Goal: Complete application form: Complete application form

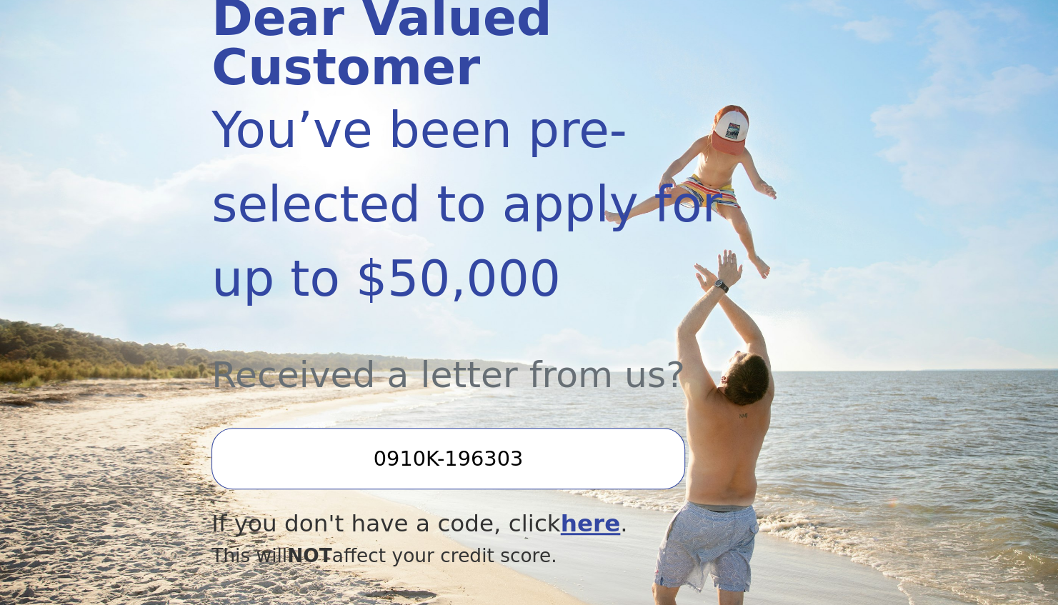
scroll to position [286, 0]
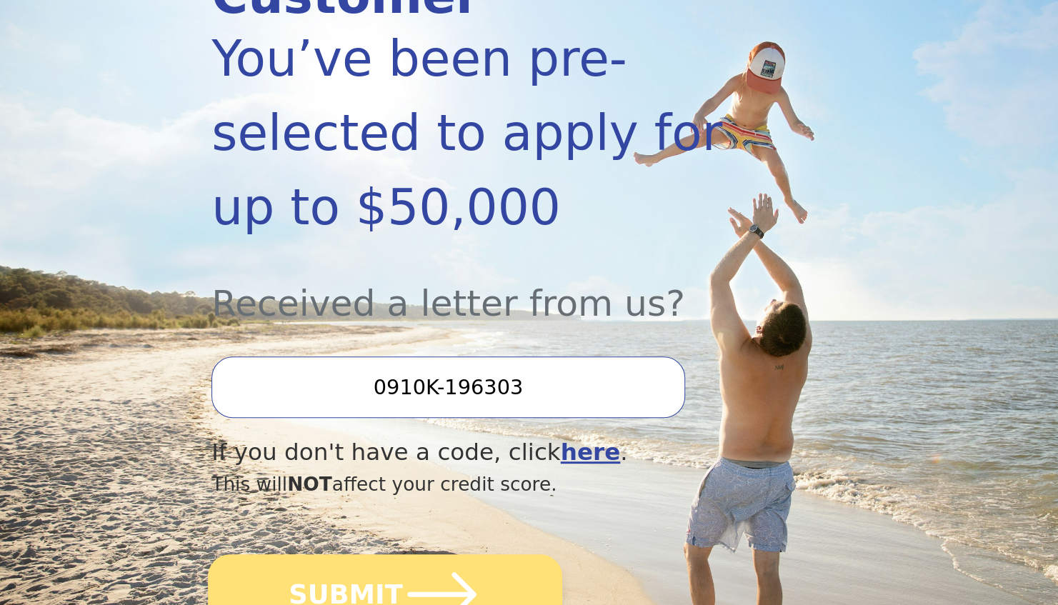
click at [430, 555] on icon "submit" at bounding box center [442, 594] width 79 height 79
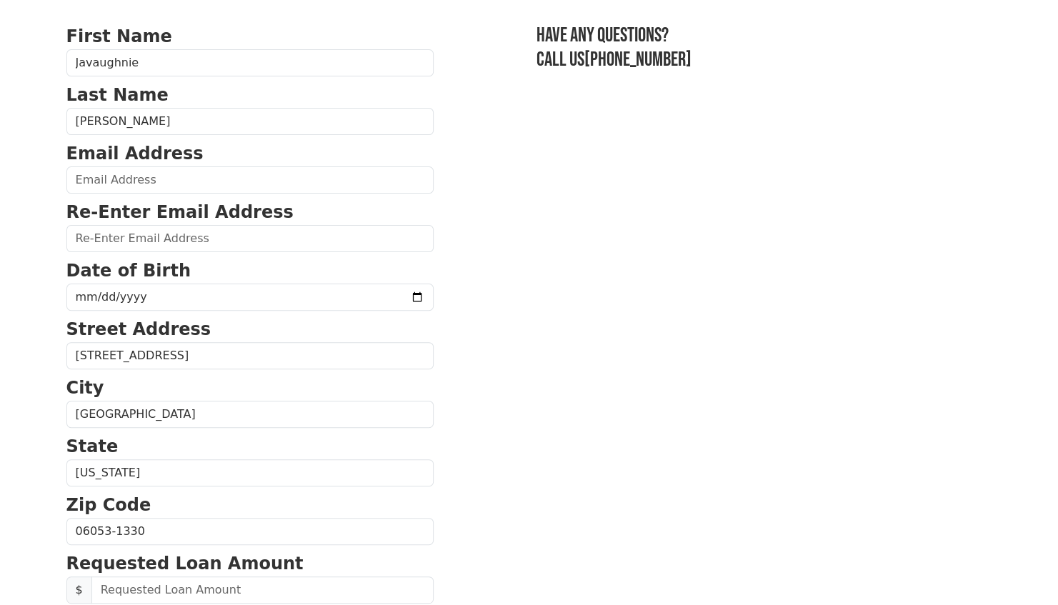
scroll to position [71, 0]
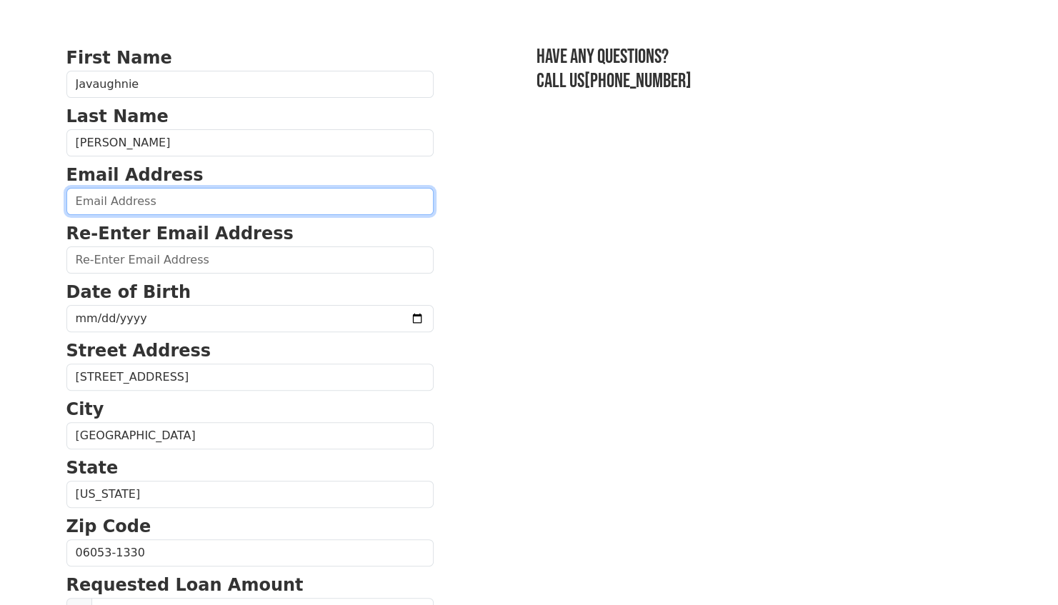
click at [196, 204] on input "email" at bounding box center [249, 201] width 367 height 27
type input "[EMAIL_ADDRESS][DOMAIN_NAME]"
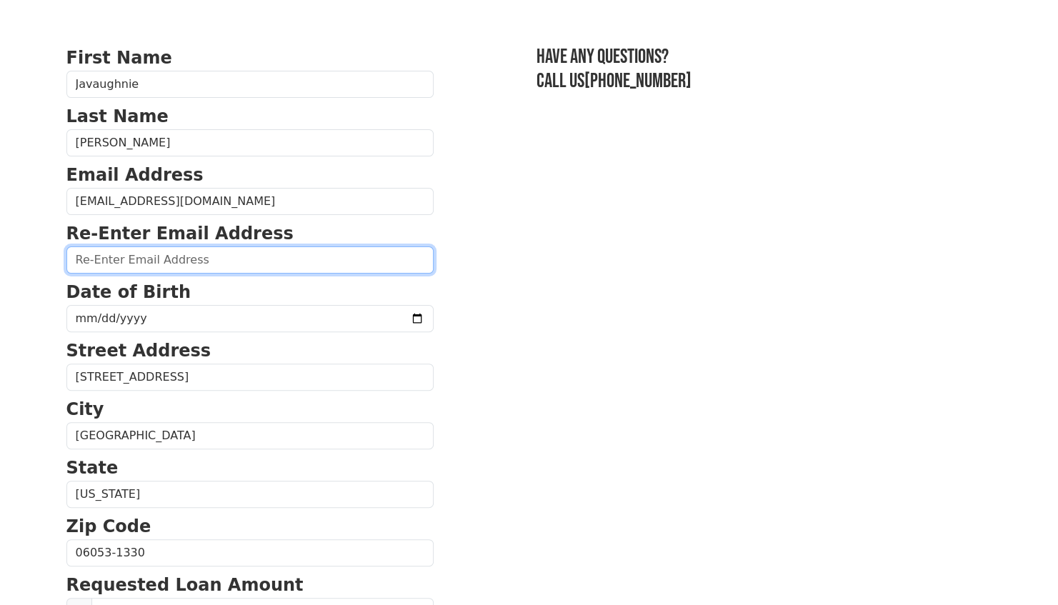
type input "[EMAIL_ADDRESS][DOMAIN_NAME]"
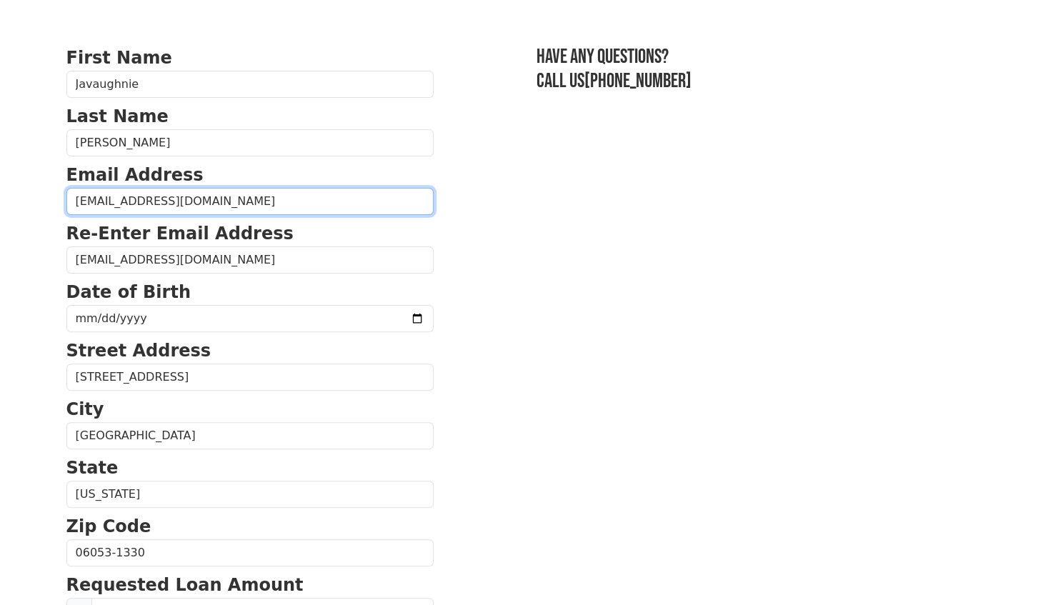
type input "(653) 1__-____"
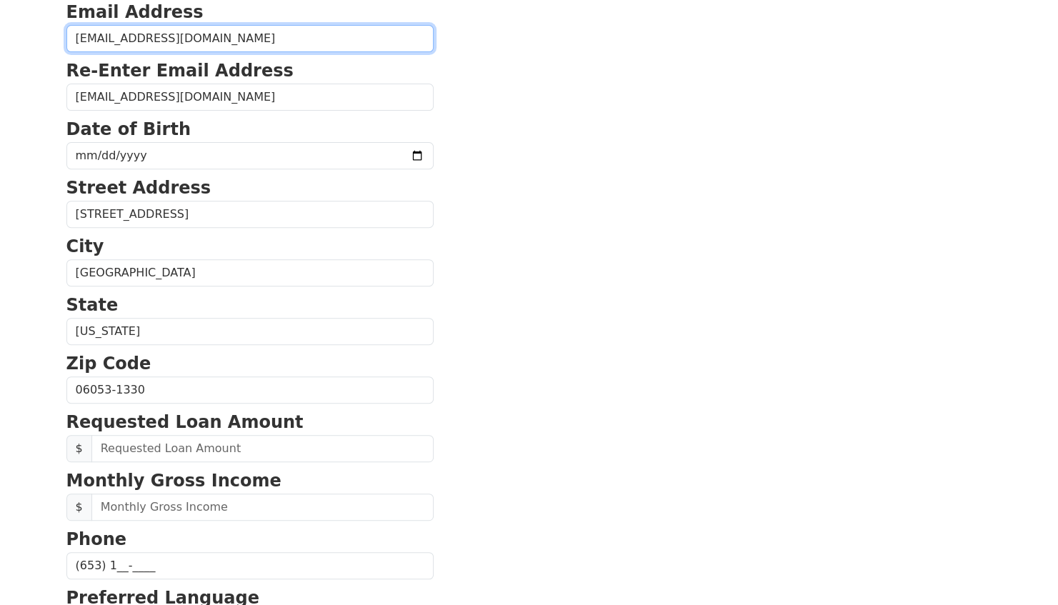
scroll to position [206, 0]
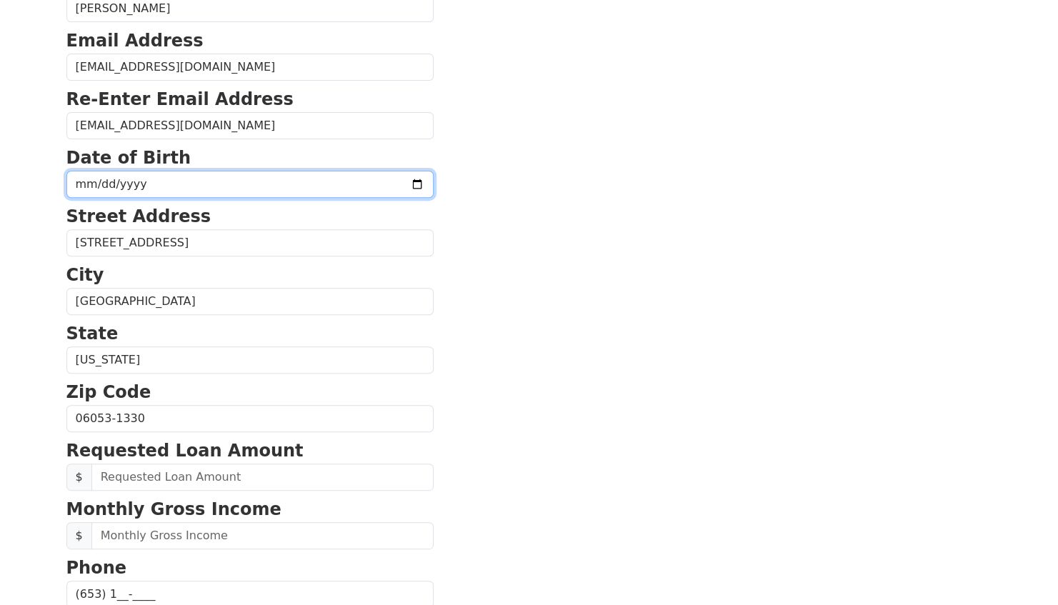
click at [191, 182] on input "date" at bounding box center [249, 184] width 367 height 27
type input "91998-01-10"
click at [106, 178] on input "date" at bounding box center [249, 184] width 367 height 27
click at [106, 182] on input "date" at bounding box center [249, 184] width 367 height 27
click at [101, 182] on input "date" at bounding box center [249, 184] width 367 height 27
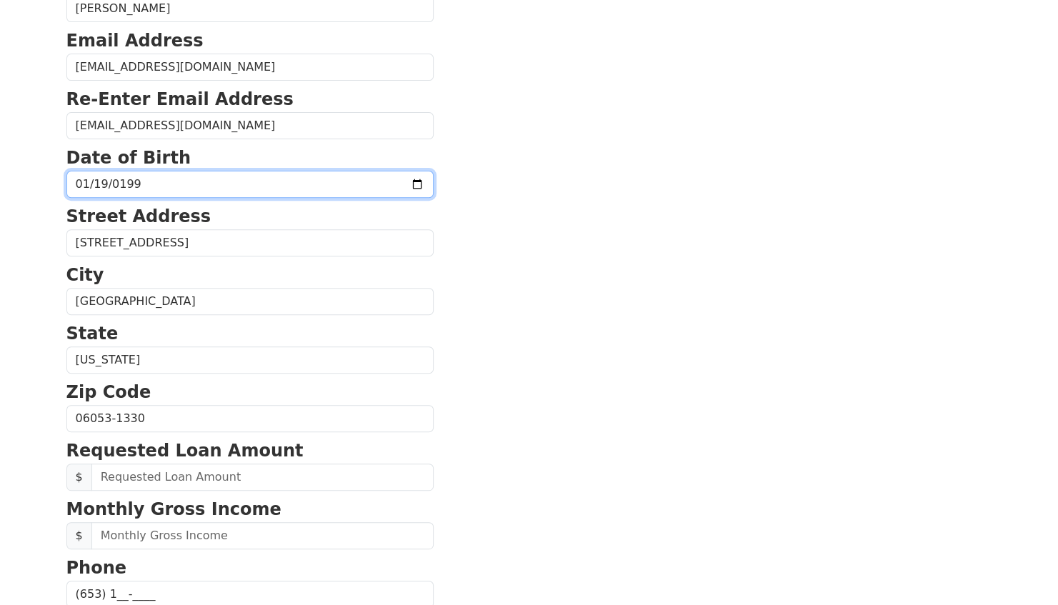
type input "1998-01-19"
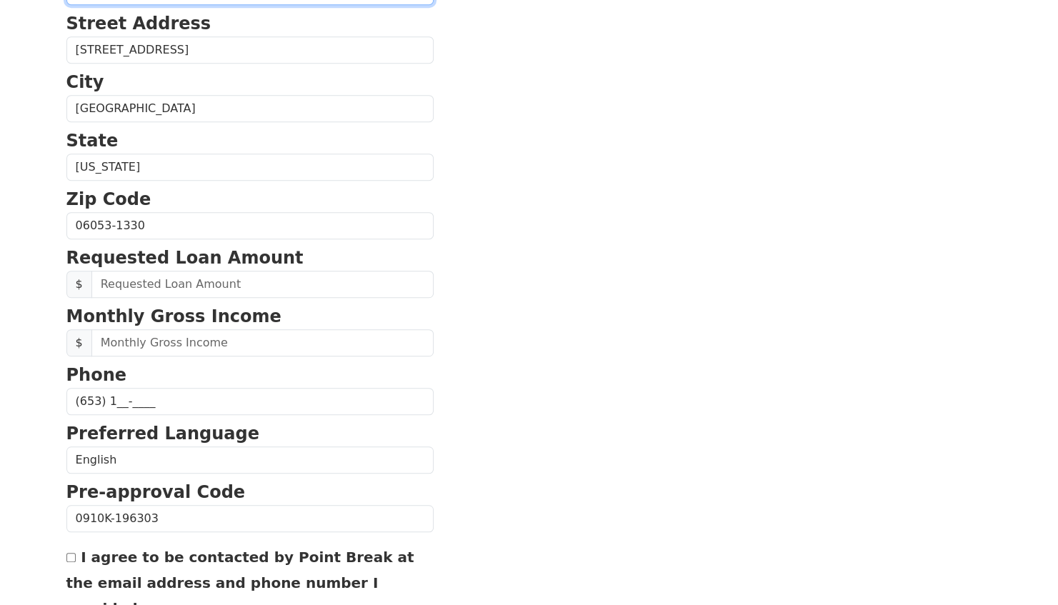
scroll to position [420, 0]
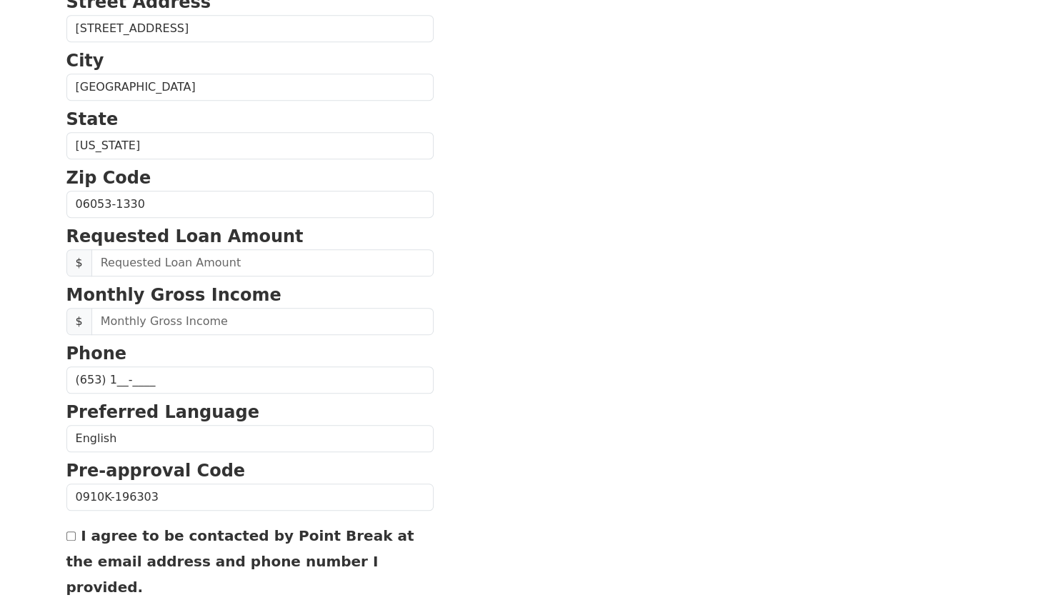
click at [97, 390] on form "First Name Javaughnie Last Name Edwards Email Address javaughnieedwards8@gmail.…" at bounding box center [249, 205] width 367 height 1019
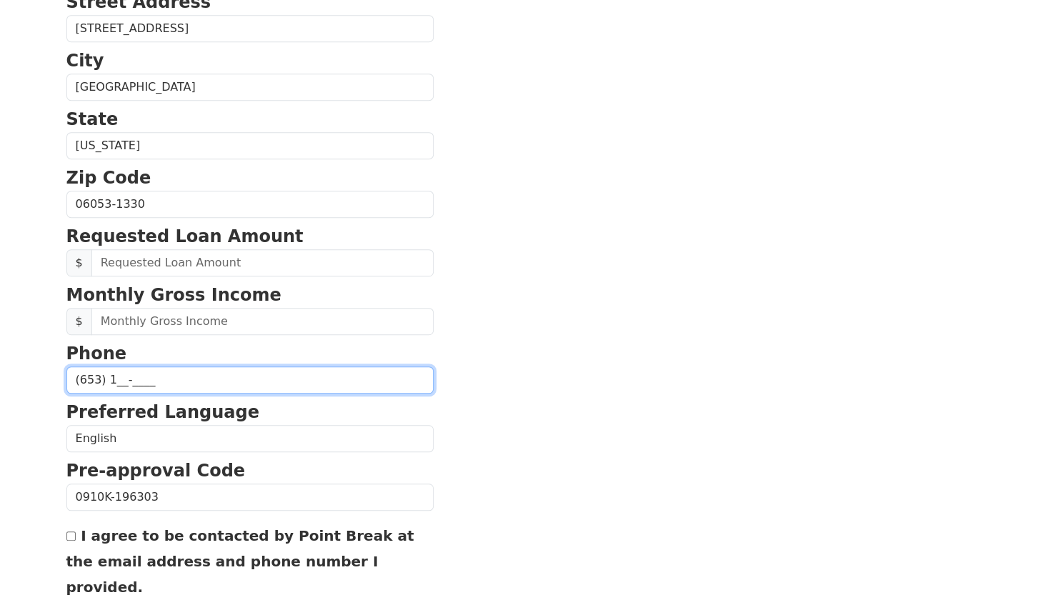
click at [100, 377] on input "(653) 1__-____" at bounding box center [249, 380] width 367 height 27
type input "(6__) ___-____"
type input "(240) 422-6531"
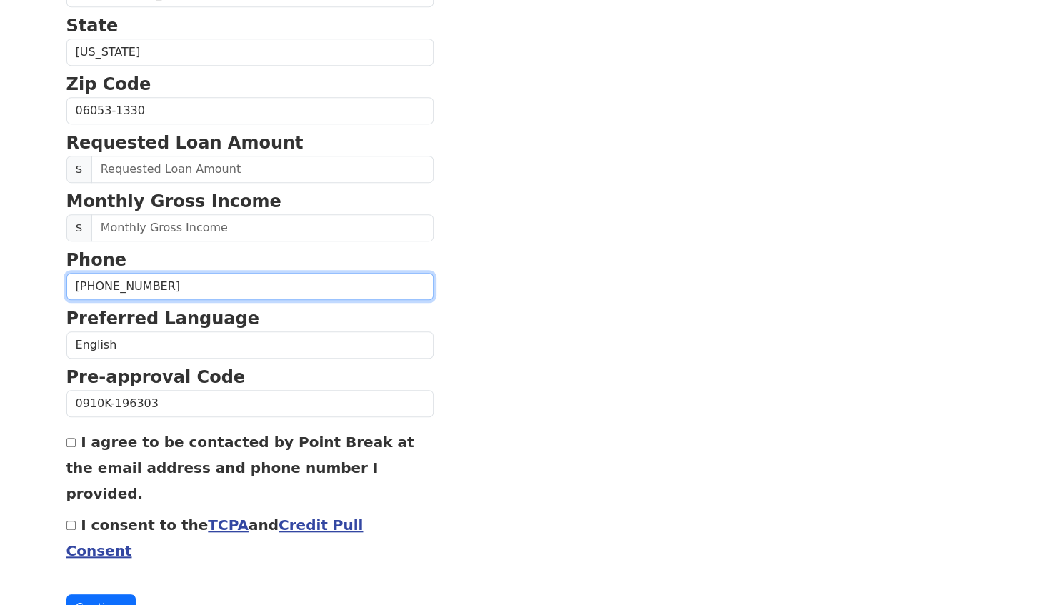
scroll to position [525, 0]
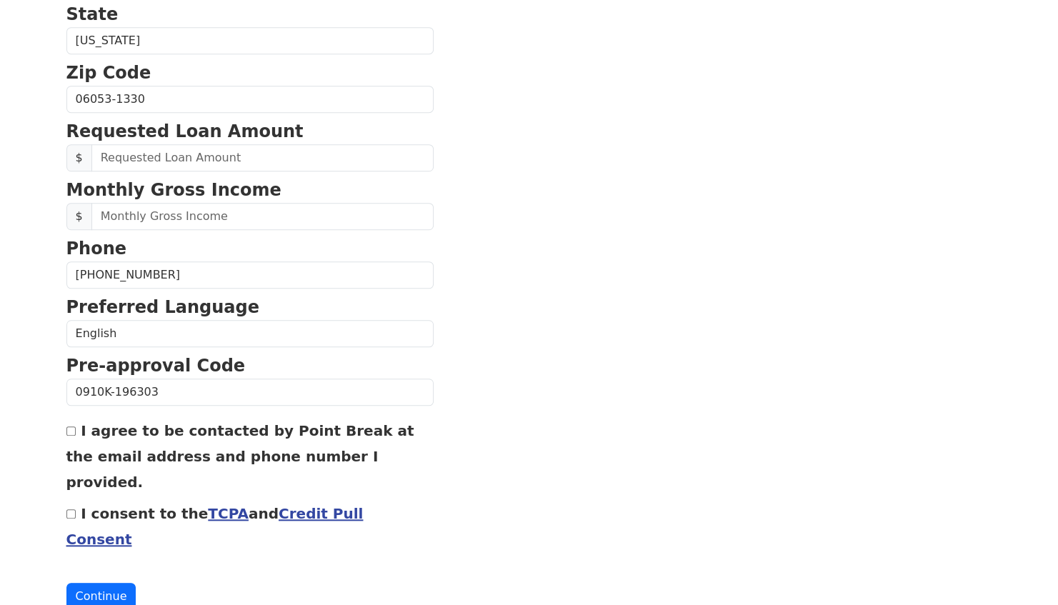
click at [71, 429] on input "I agree to be contacted by Point Break at the email address and phone number I …" at bounding box center [70, 431] width 9 height 9
checkbox input "true"
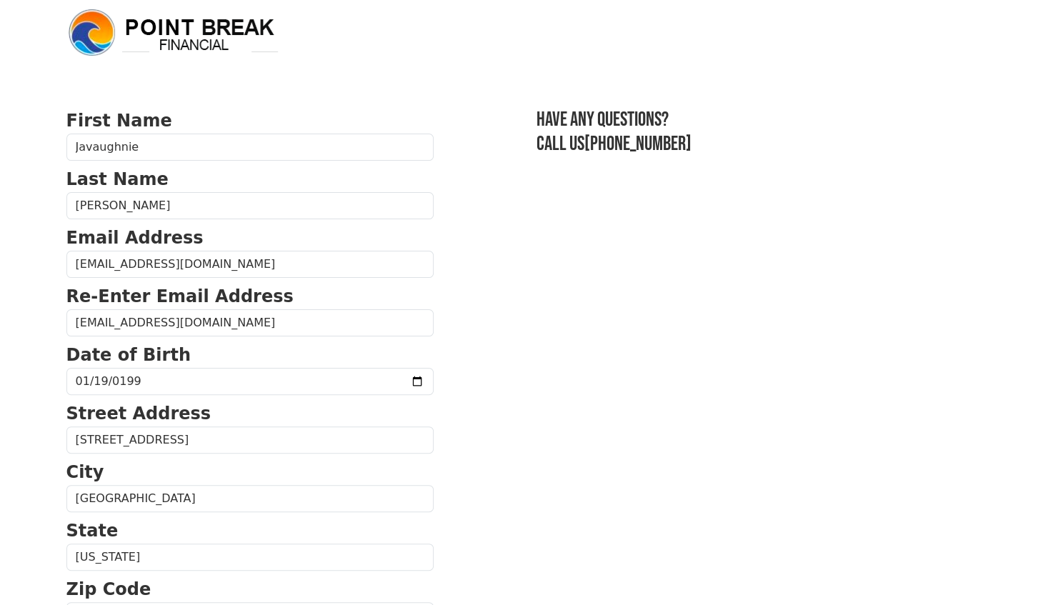
scroll to position [0, 0]
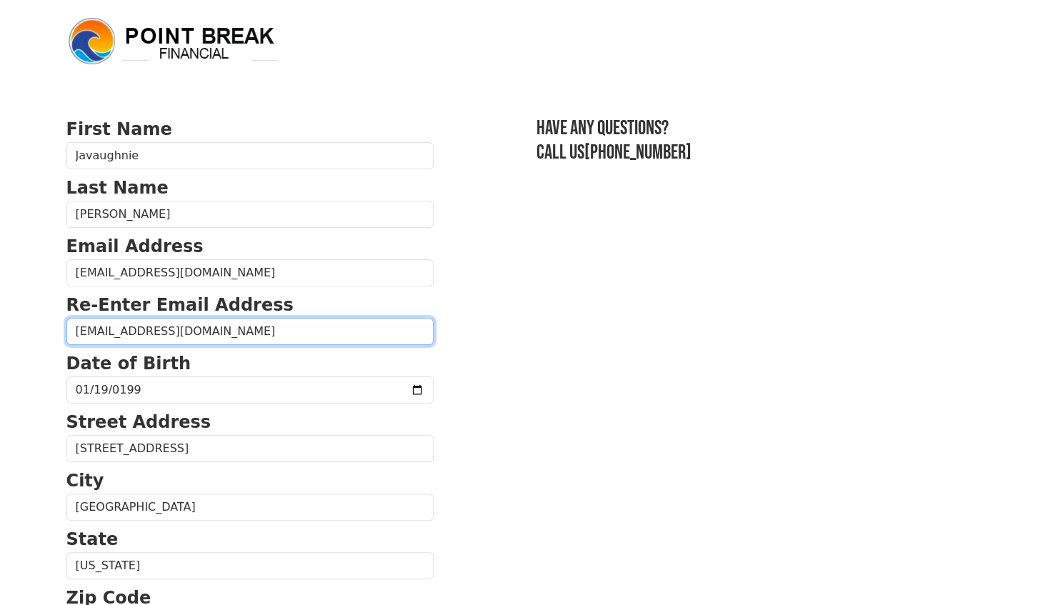
click at [215, 340] on input "Jmza0522@gmail.com" at bounding box center [249, 331] width 367 height 27
drag, startPoint x: 197, startPoint y: 336, endPoint x: 74, endPoint y: 350, distance: 123.8
click at [124, 326] on input "email" at bounding box center [249, 331] width 367 height 27
type input "javaughnieedwards8@gmail.com"
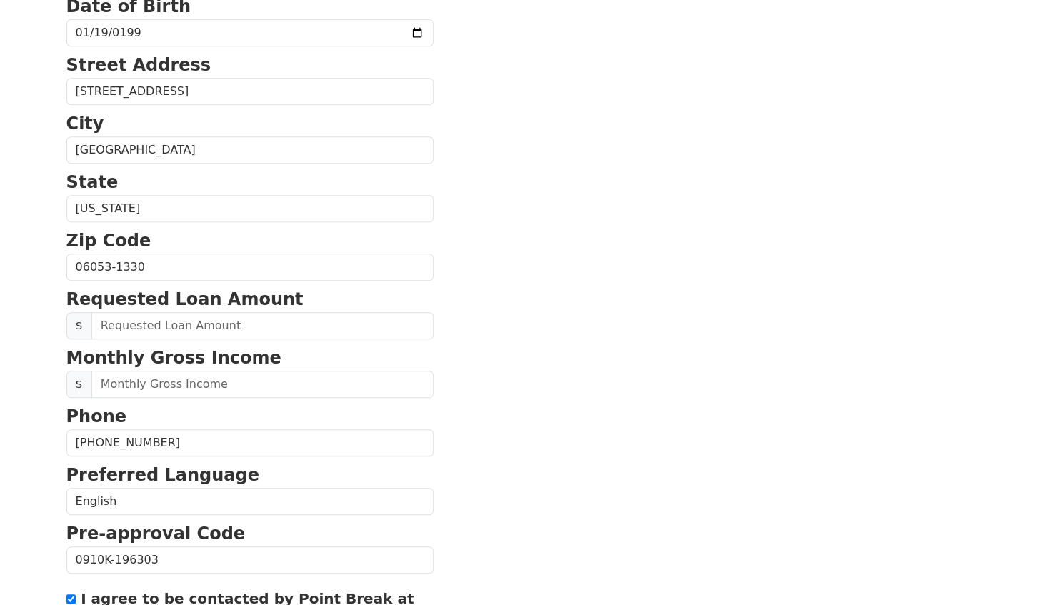
scroll to position [429, 0]
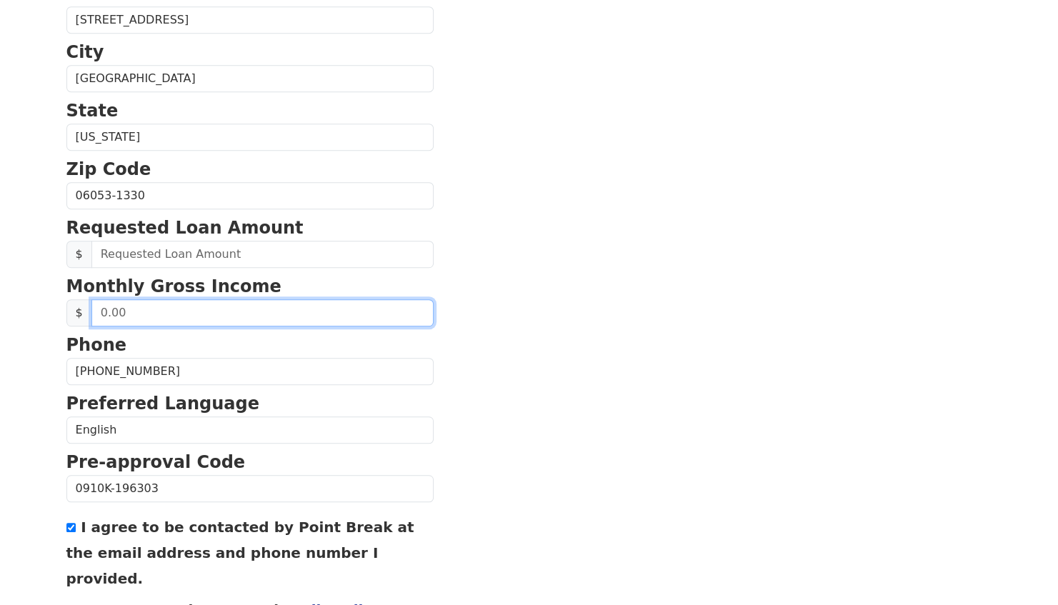
click at [188, 314] on input "text" at bounding box center [262, 312] width 342 height 27
drag, startPoint x: 144, startPoint y: 304, endPoint x: 86, endPoint y: 307, distance: 58.7
click at [86, 307] on div "$" at bounding box center [249, 312] width 367 height 27
type input "3,200.00"
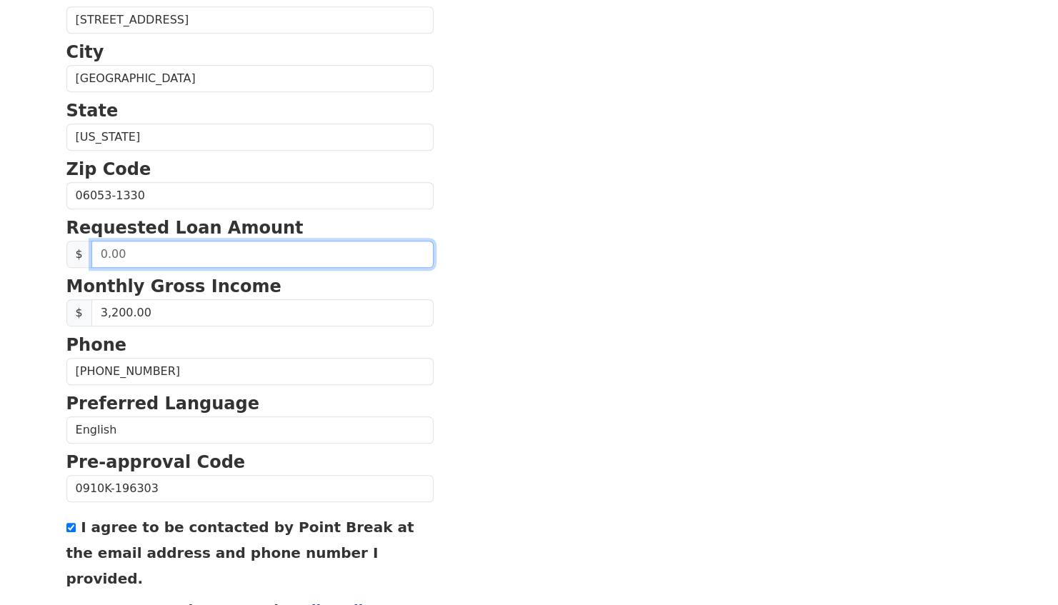
click at [144, 244] on input "text" at bounding box center [262, 254] width 342 height 27
drag, startPoint x: 143, startPoint y: 247, endPoint x: 79, endPoint y: 260, distance: 64.9
click at [79, 260] on div "$" at bounding box center [249, 254] width 367 height 27
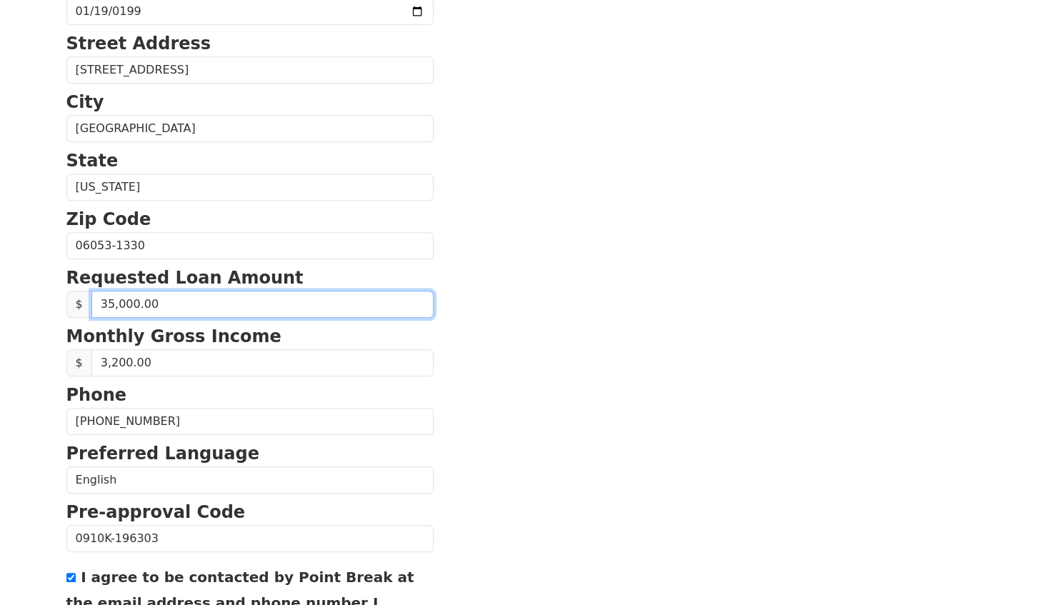
scroll to position [357, 0]
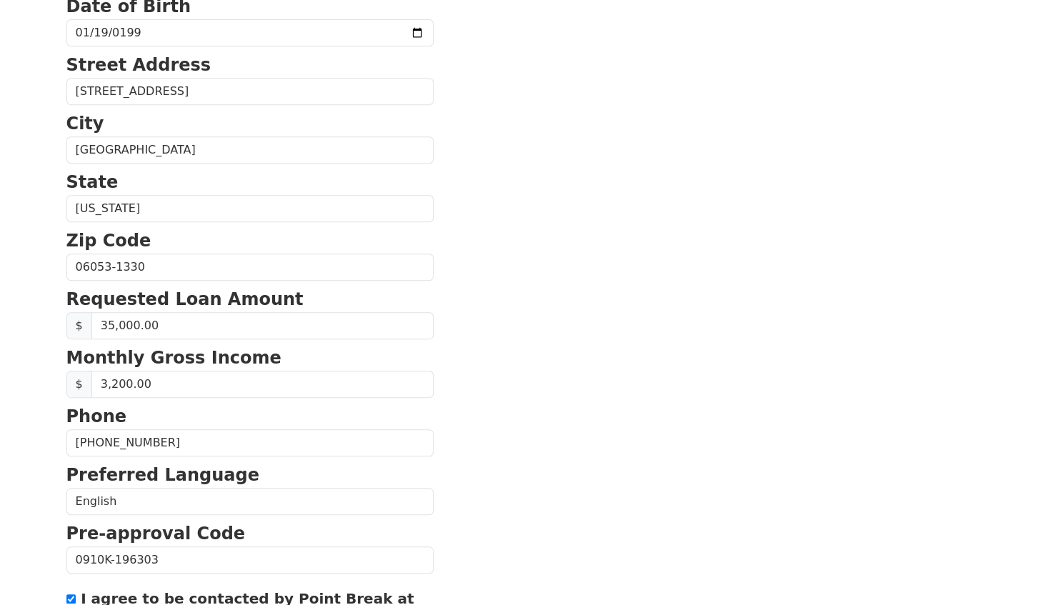
click at [537, 343] on section "First Name Javaughnie Last Name Edwards Email Address javaughnieedwards8@gmail.…" at bounding box center [529, 268] width 926 height 1019
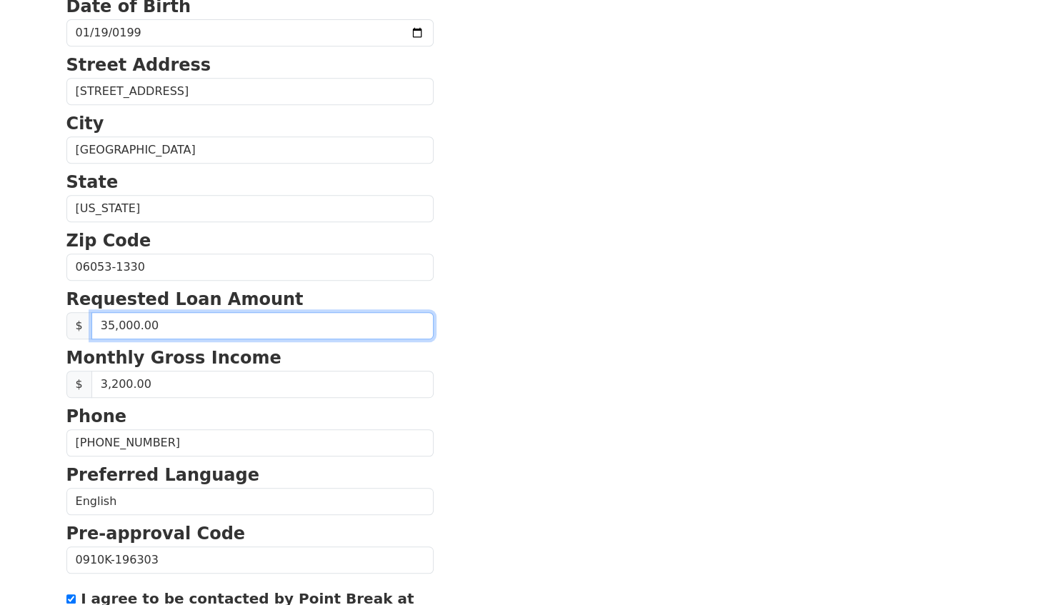
drag, startPoint x: 167, startPoint y: 319, endPoint x: 0, endPoint y: 327, distance: 167.5
type input "5.00"
type input "3.00"
type input "20,000.00"
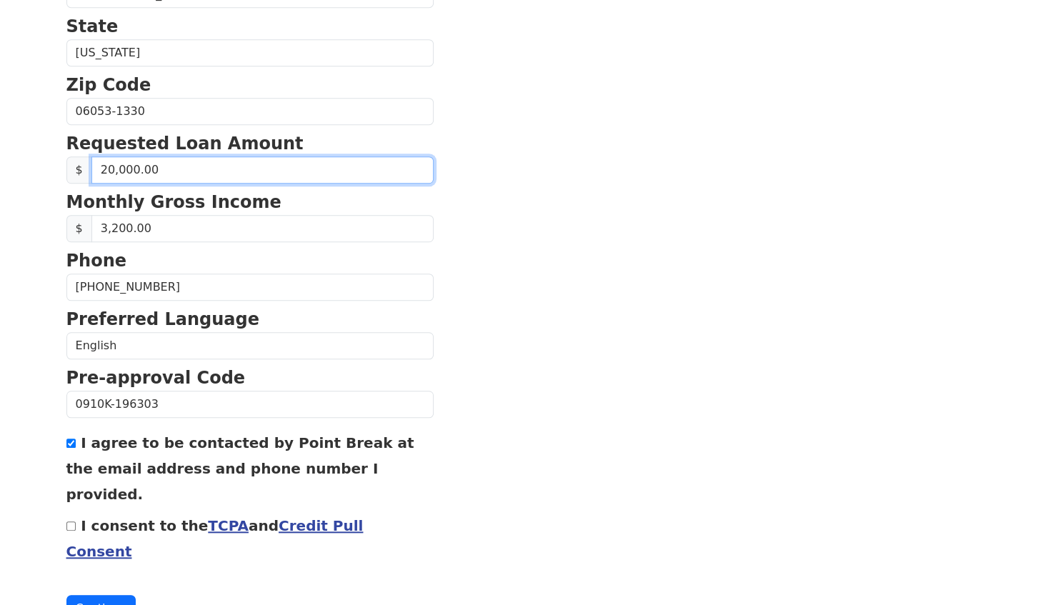
scroll to position [525, 0]
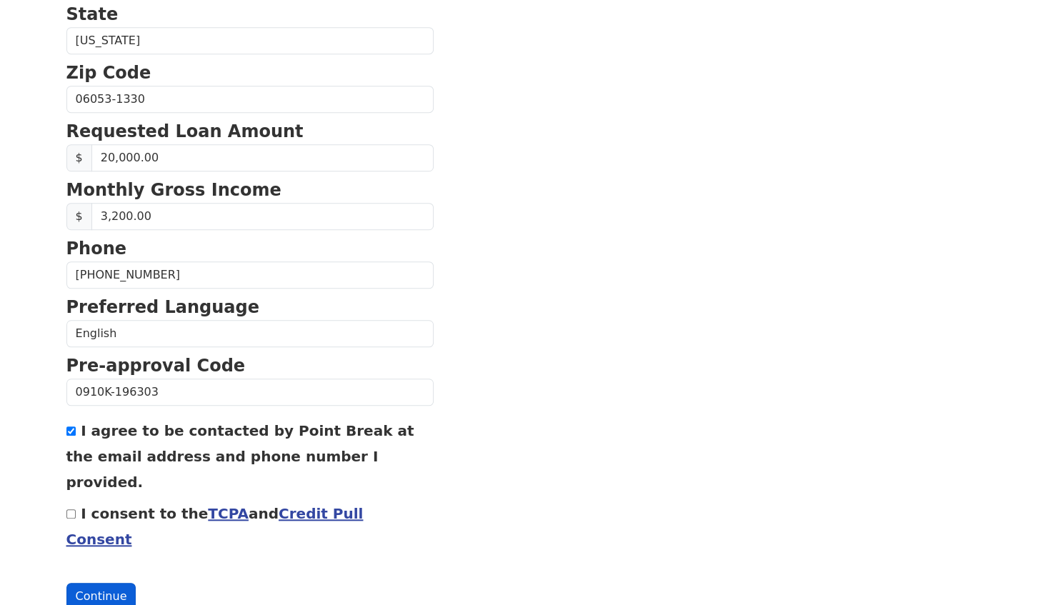
click at [95, 583] on button "Continue" at bounding box center [101, 596] width 70 height 27
click at [70, 510] on input "I consent to the TCPA and Credit Pull Consent" at bounding box center [70, 514] width 9 height 9
checkbox input "true"
click at [89, 583] on button "Continue" at bounding box center [101, 596] width 70 height 27
